Goal: Task Accomplishment & Management: Complete application form

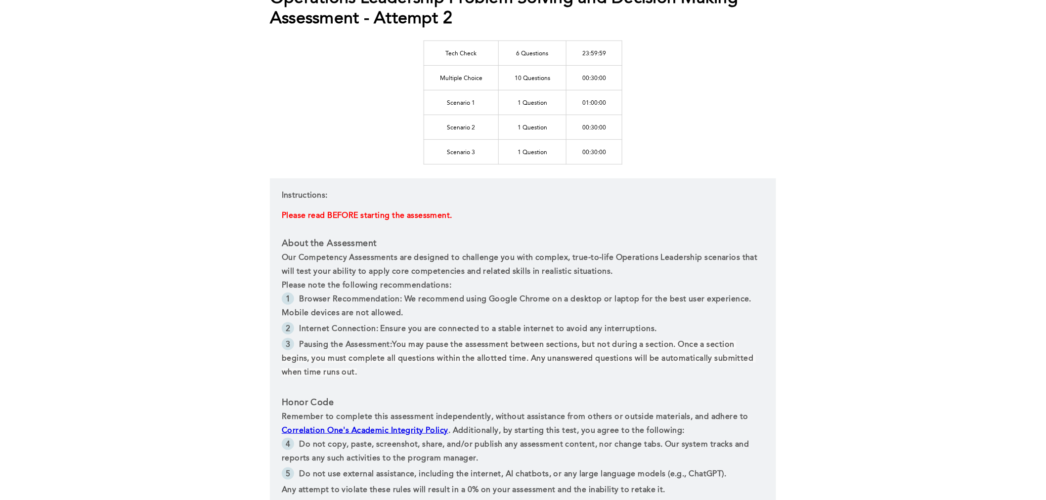
scroll to position [327, 0]
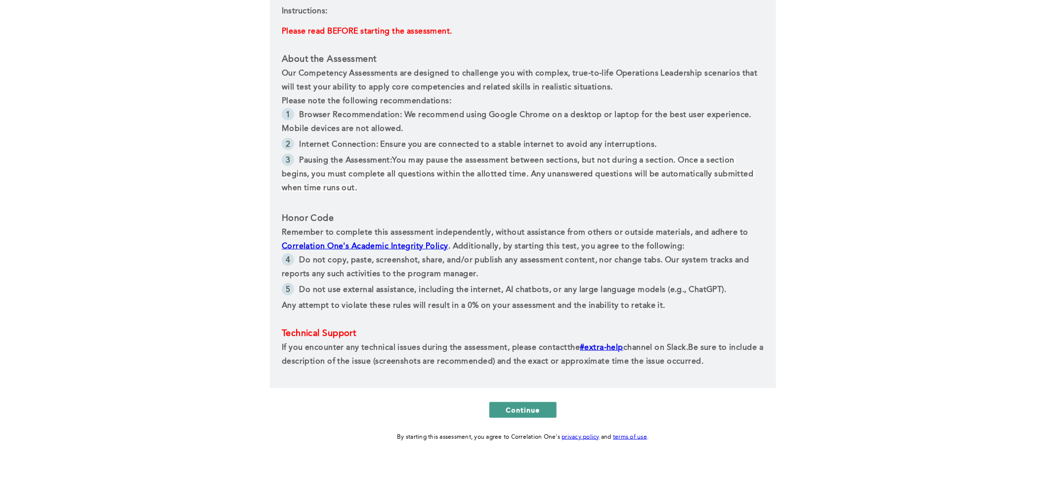
click at [535, 409] on span "Continue" at bounding box center [523, 409] width 35 height 9
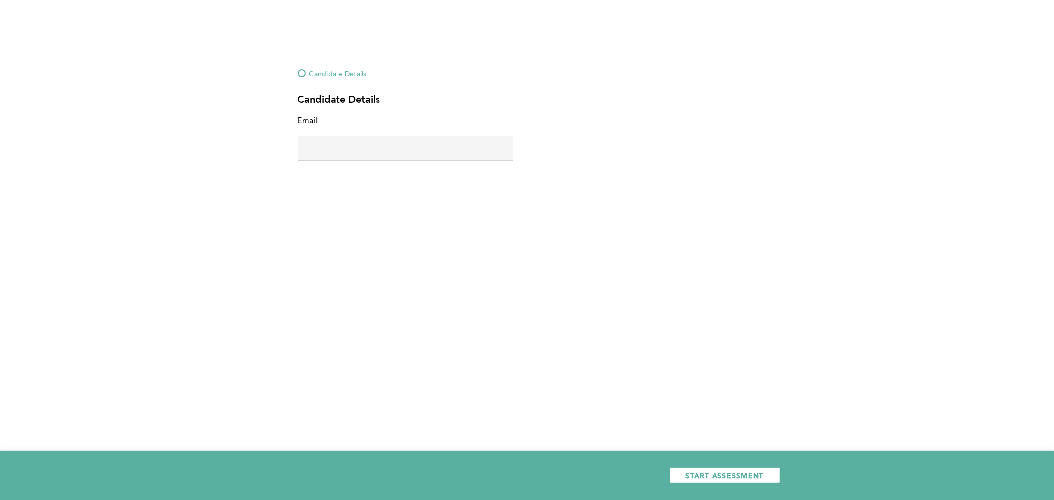
click at [385, 141] on input "text" at bounding box center [406, 148] width 216 height 24
type input "[PERSON_NAME][EMAIL_ADDRESS][DOMAIN_NAME]"
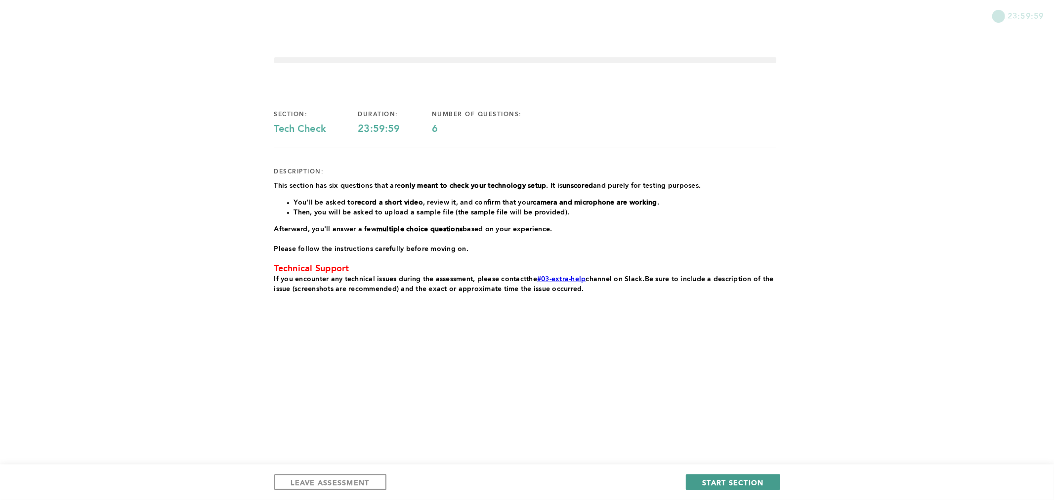
click at [749, 476] on button "START SECTION" at bounding box center [733, 482] width 94 height 16
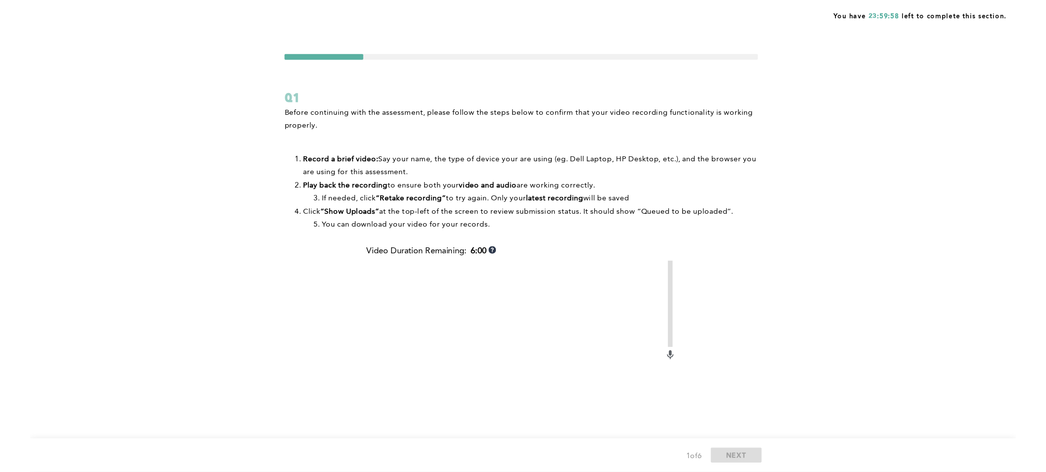
scroll to position [154, 0]
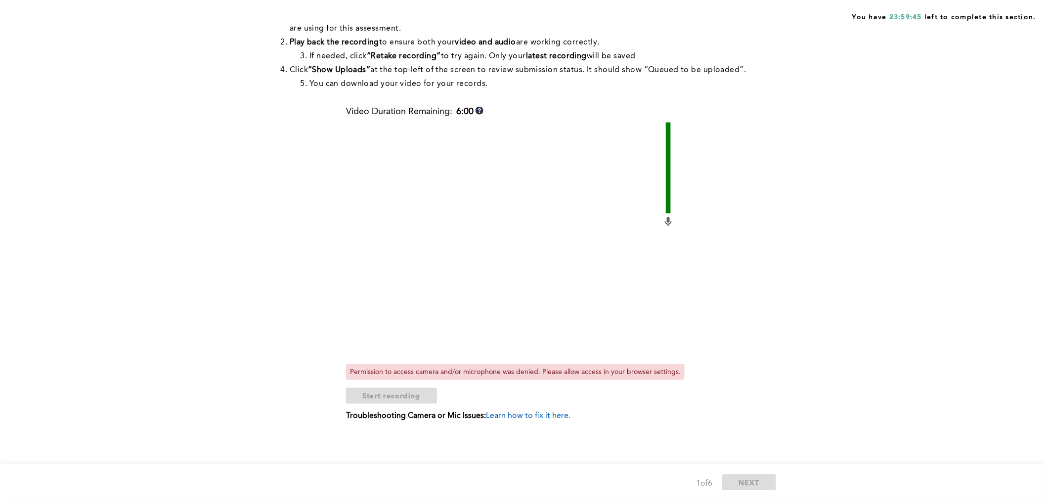
click at [244, 302] on div "You have 23:59:45 left to complete this section. Q1 Before continuing with the …" at bounding box center [523, 173] width 1046 height 654
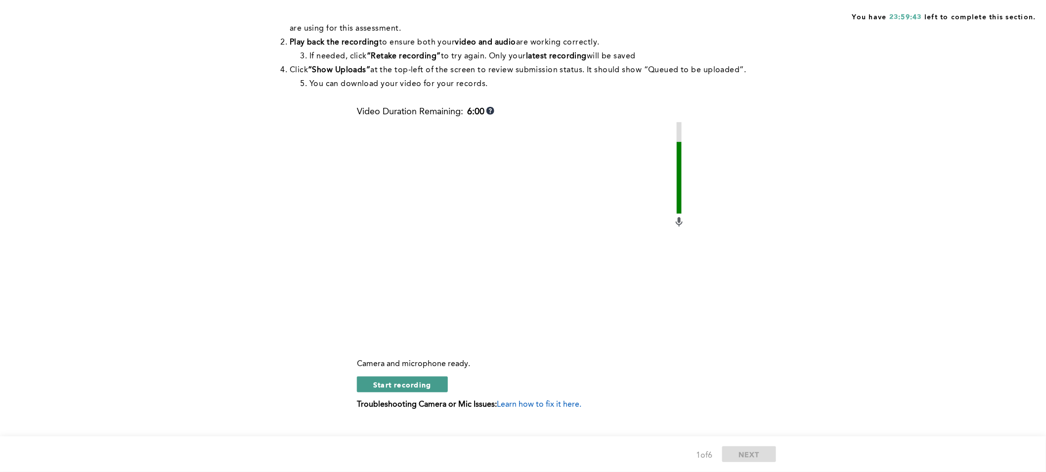
click at [412, 389] on span "Start recording" at bounding box center [402, 384] width 58 height 9
